Goal: Task Accomplishment & Management: Manage account settings

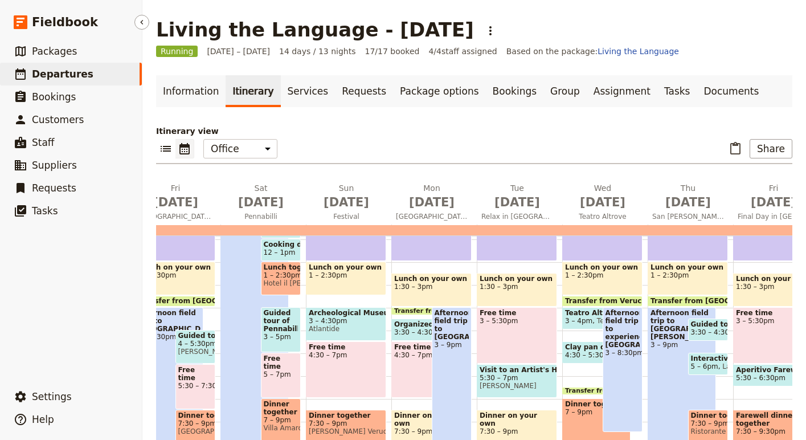
click at [35, 76] on span "Departures" at bounding box center [62, 73] width 61 height 11
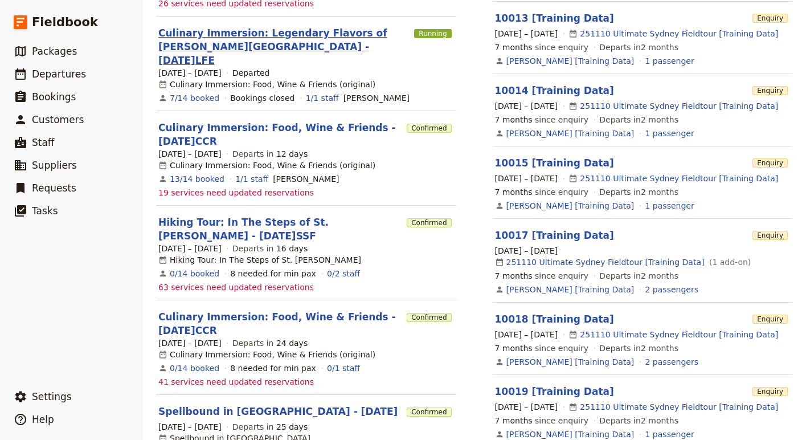
scroll to position [339, 0]
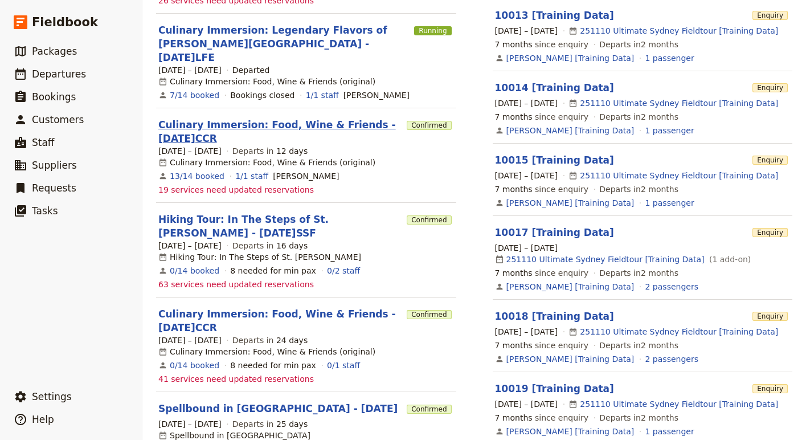
click at [294, 118] on link "Culinary Immersion: Food, Wine & Friends - 2025.09.28.CCR" at bounding box center [280, 131] width 244 height 27
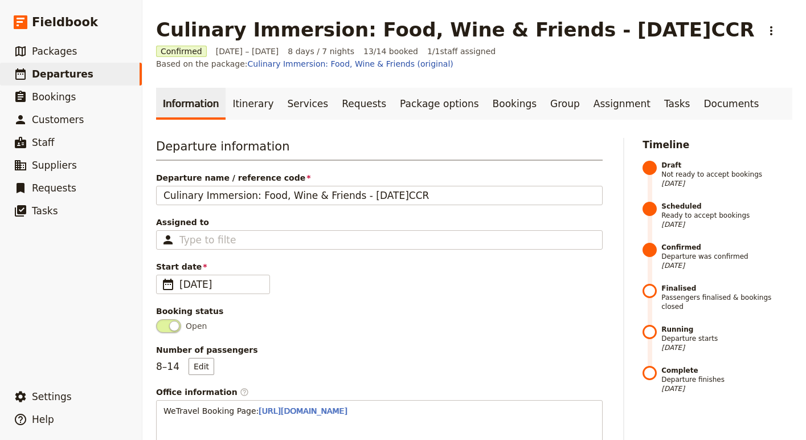
click at [646, 284] on span at bounding box center [649, 297] width 14 height 27
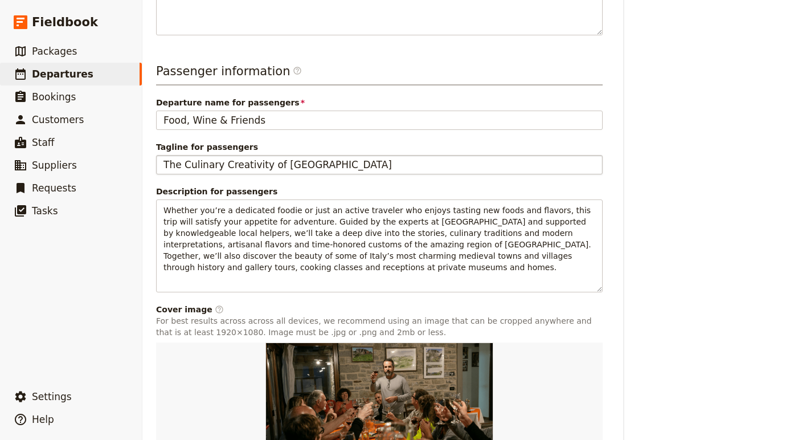
scroll to position [557, 0]
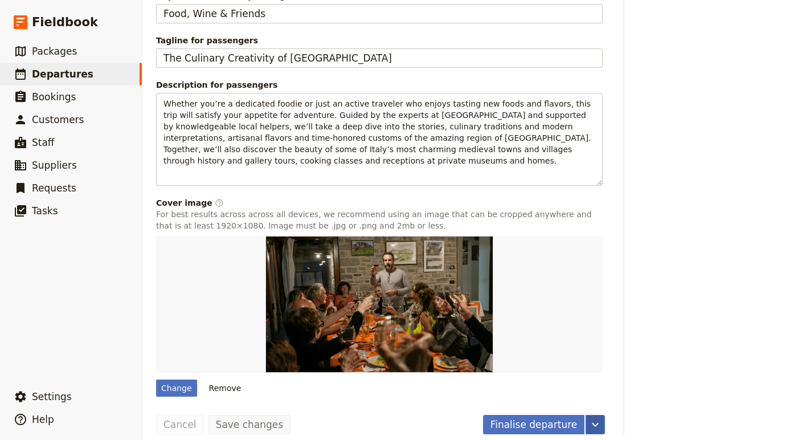
click at [594, 417] on icon "More actions" at bounding box center [595, 424] width 14 height 14
click at [579, 377] on button "Finalise departure" at bounding box center [561, 371] width 85 height 16
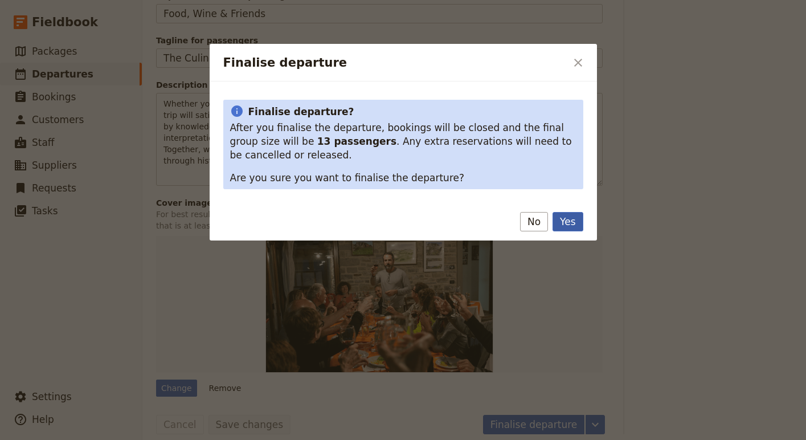
click at [565, 227] on button "Yes" at bounding box center [567, 221] width 30 height 19
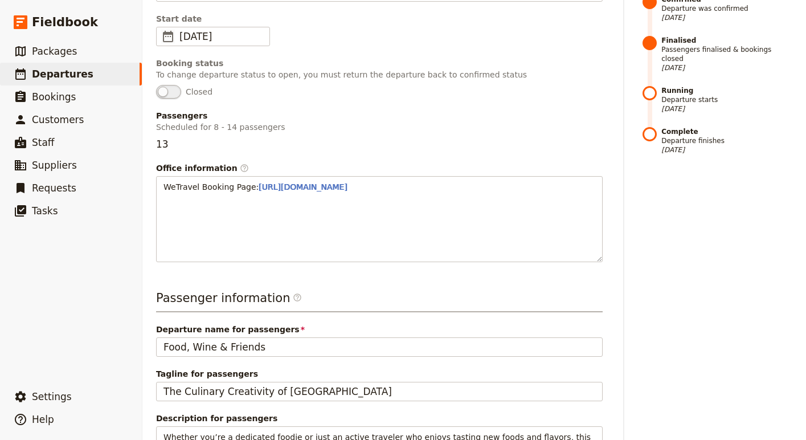
scroll to position [0, 0]
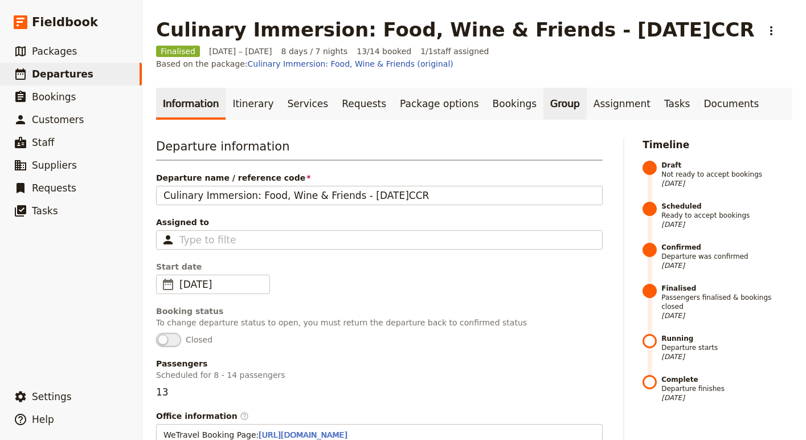
click at [543, 90] on link "Group" at bounding box center [564, 104] width 43 height 32
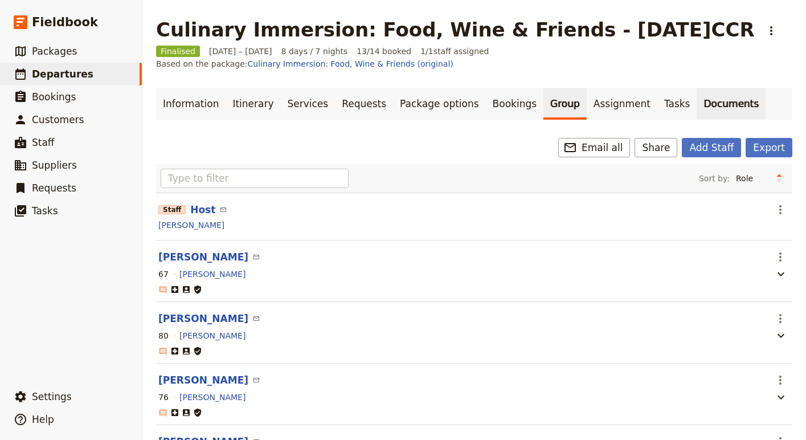
click at [696, 88] on link "Documents" at bounding box center [730, 104] width 69 height 32
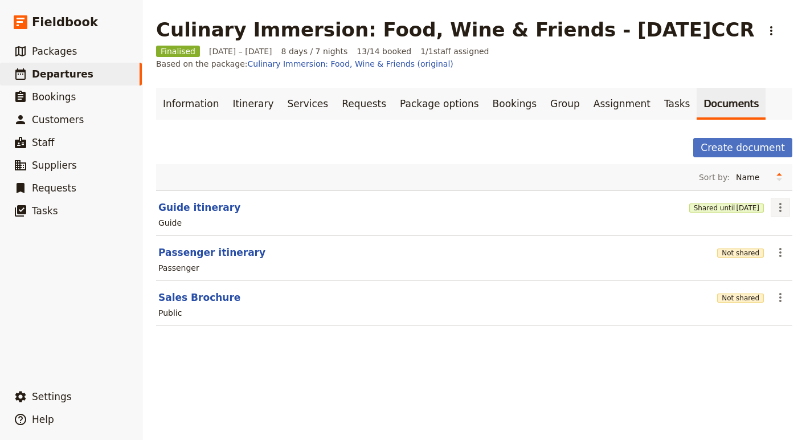
click at [774, 200] on icon "Actions" at bounding box center [780, 207] width 14 height 14
click at [723, 218] on span "Share" at bounding box center [724, 219] width 23 height 11
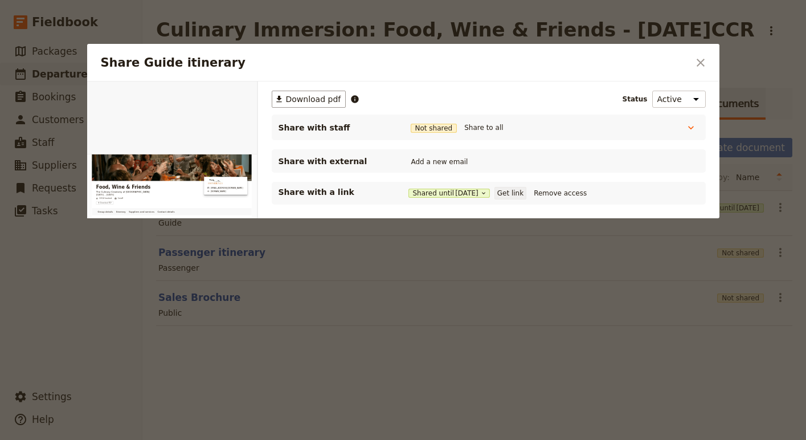
click at [526, 194] on button "Get link" at bounding box center [510, 193] width 32 height 13
